Goal: Transaction & Acquisition: Book appointment/travel/reservation

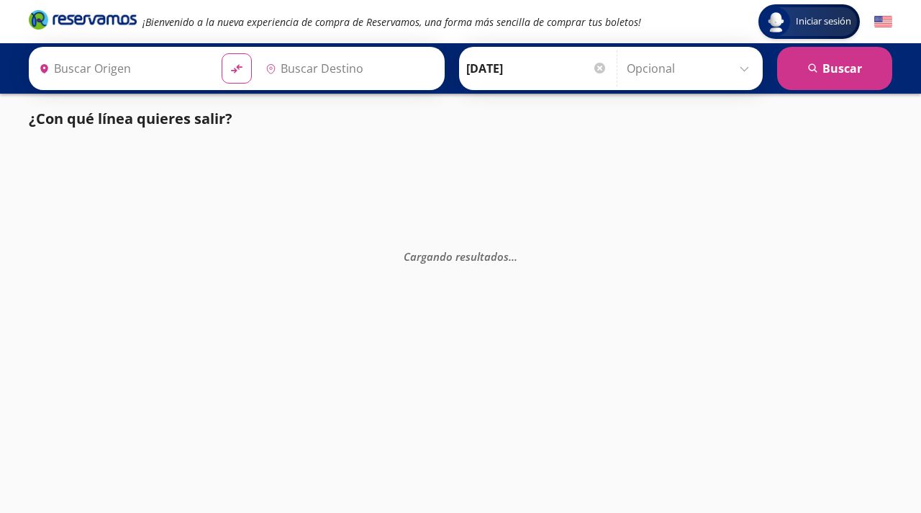
type input "[GEOGRAPHIC_DATA], [GEOGRAPHIC_DATA]"
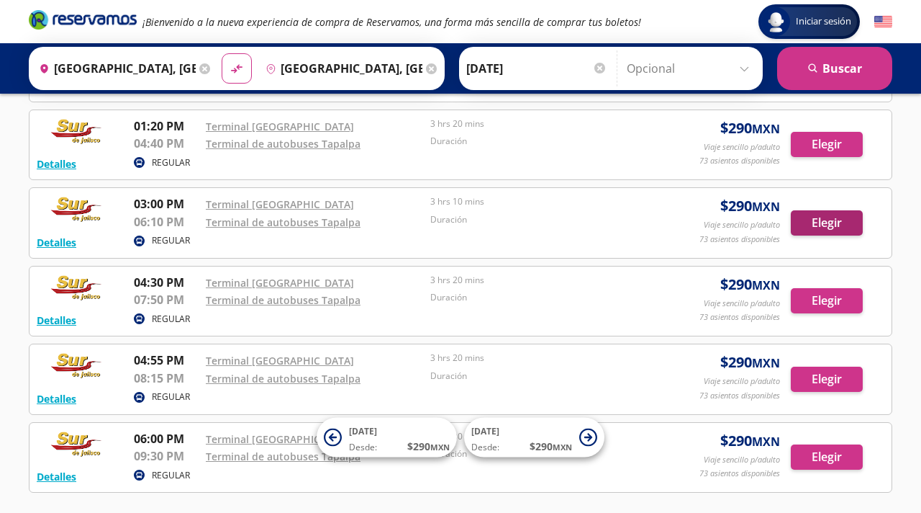
scroll to position [453, 0]
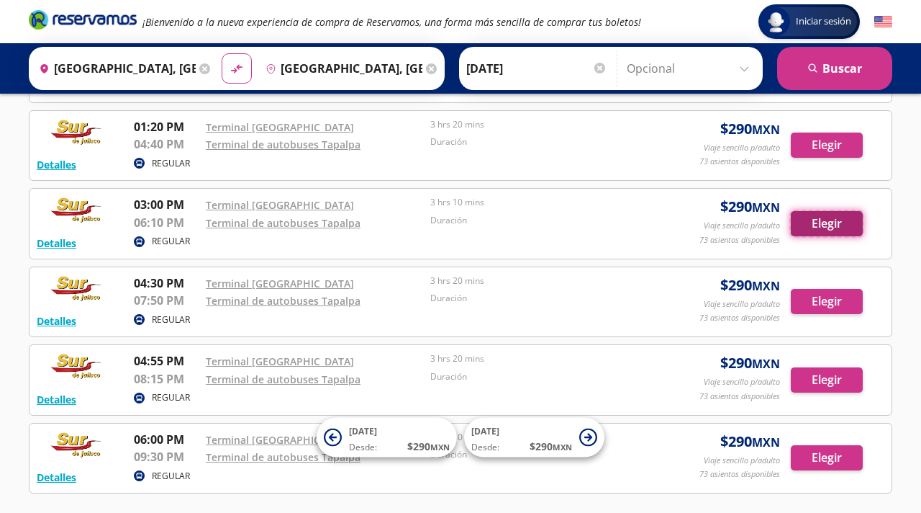
click at [804, 227] on button "Elegir" at bounding box center [827, 223] width 72 height 25
